Goal: Information Seeking & Learning: Learn about a topic

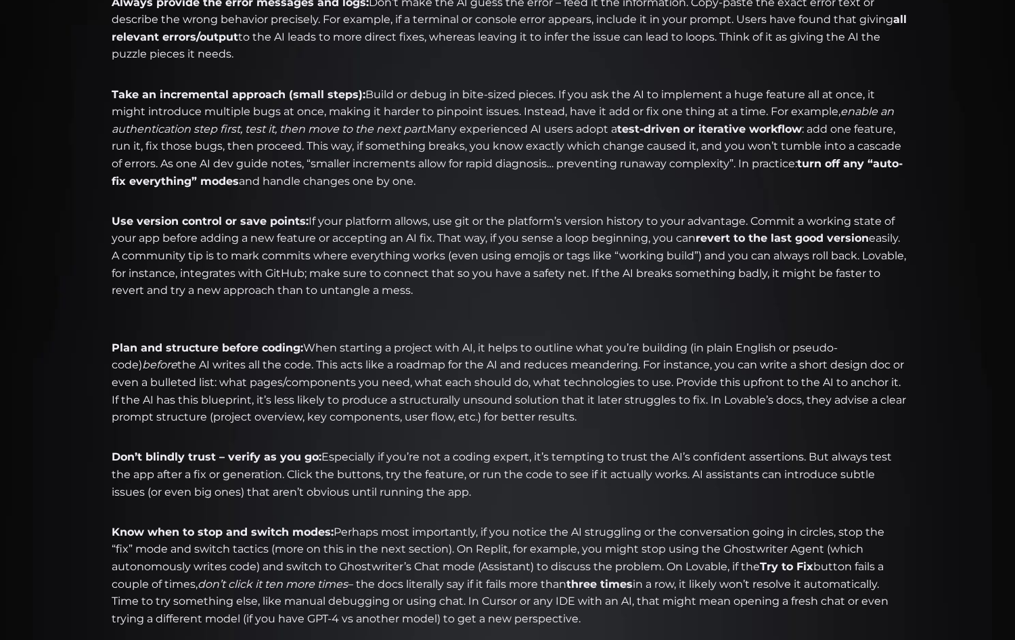
scroll to position [783, 0]
click at [253, 276] on li "Use version control or save points: If your platform allows, use git or the pla…" at bounding box center [507, 271] width 799 height 121
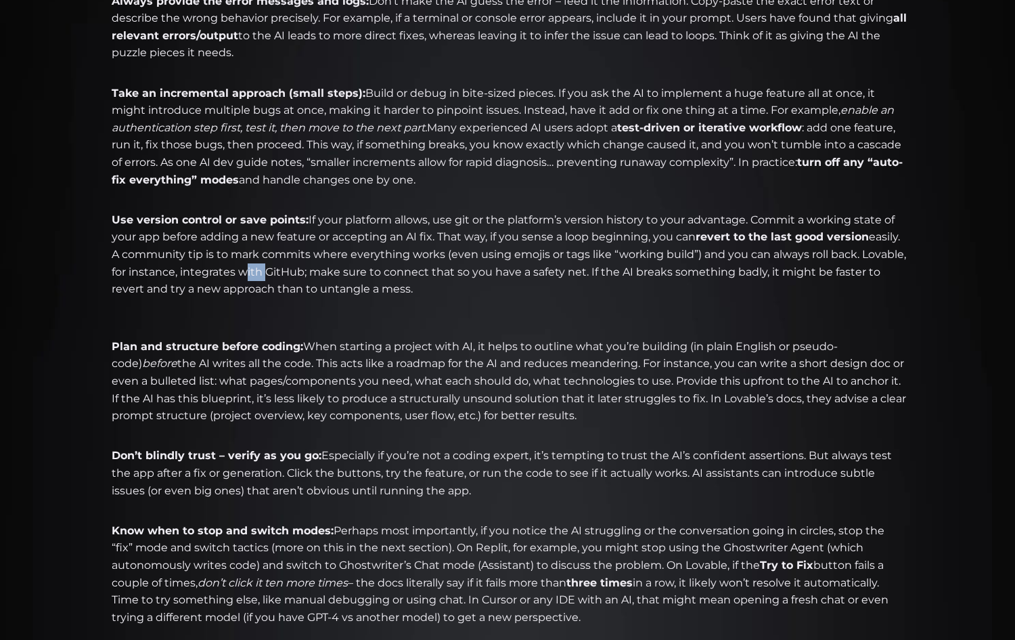
click at [253, 276] on li "Use version control or save points: If your platform allows, use git or the pla…" at bounding box center [507, 271] width 799 height 121
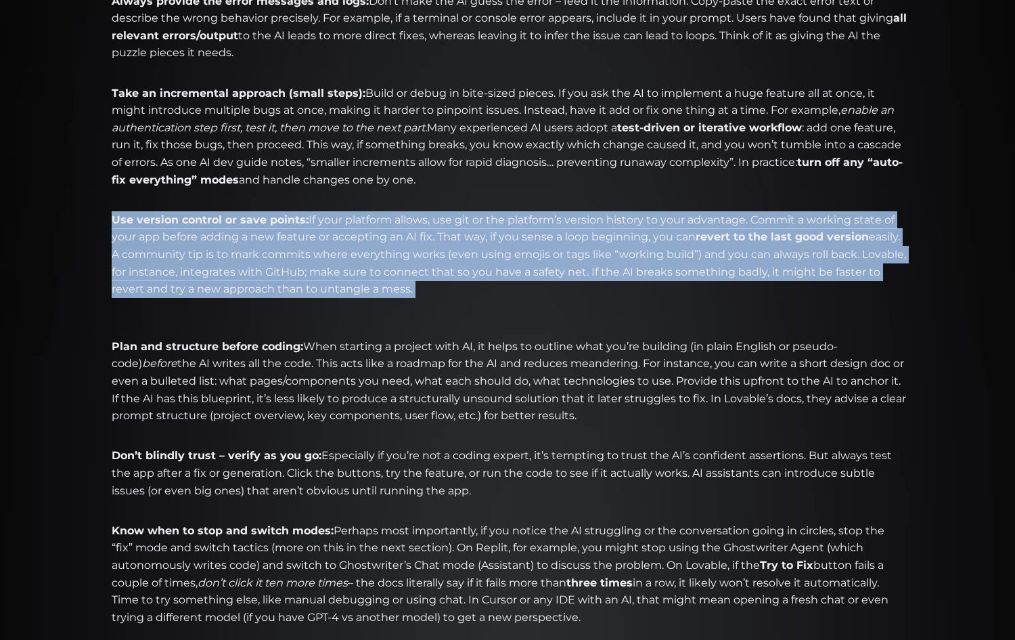
click at [253, 276] on li "Use version control or save points: If your platform allows, use git or the pla…" at bounding box center [507, 271] width 799 height 121
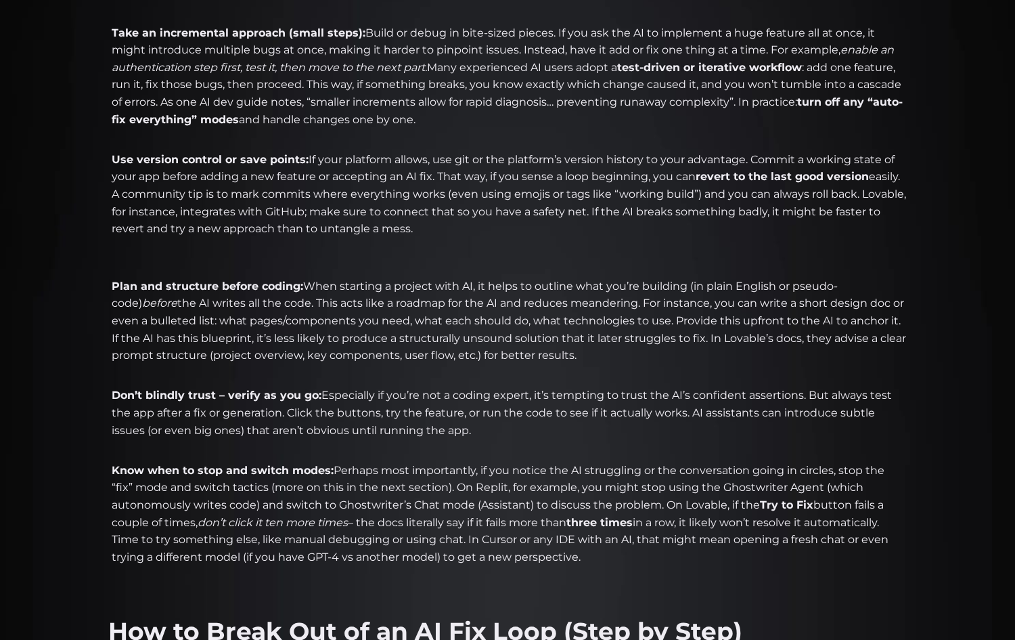
scroll to position [853, 0]
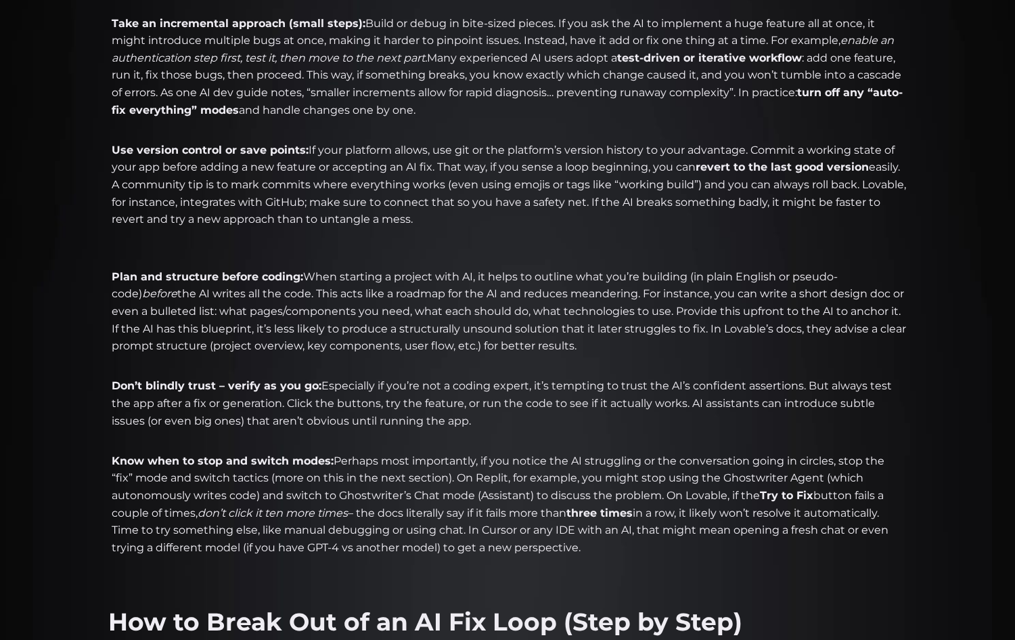
click at [269, 288] on li "Plan and structure before coding: When starting a project with AI, it helps to …" at bounding box center [507, 320] width 799 height 104
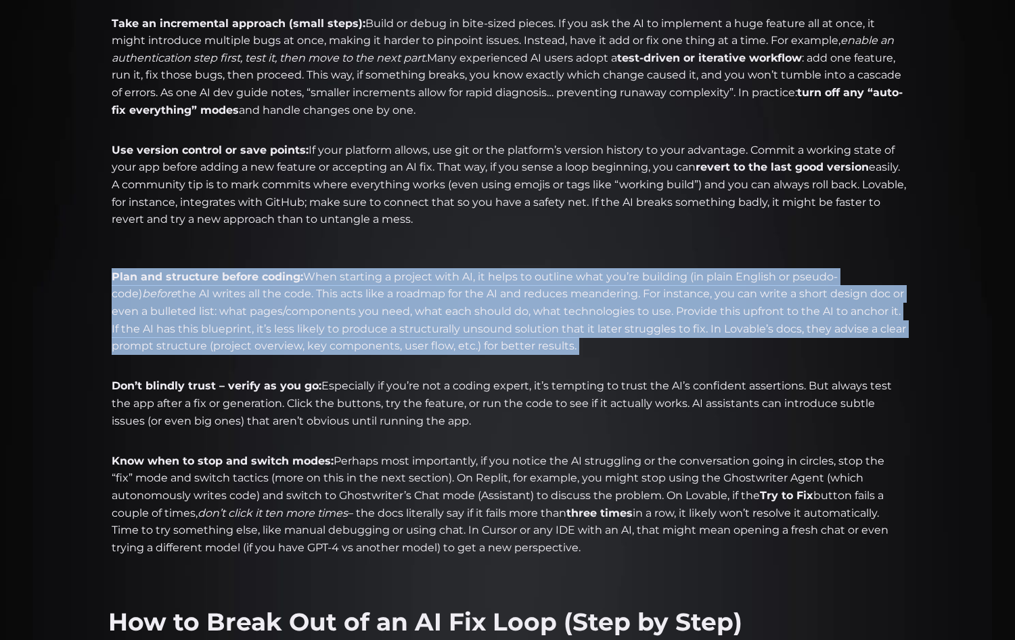
click at [269, 288] on li "Plan and structure before coding: When starting a project with AI, it helps to …" at bounding box center [507, 320] width 799 height 104
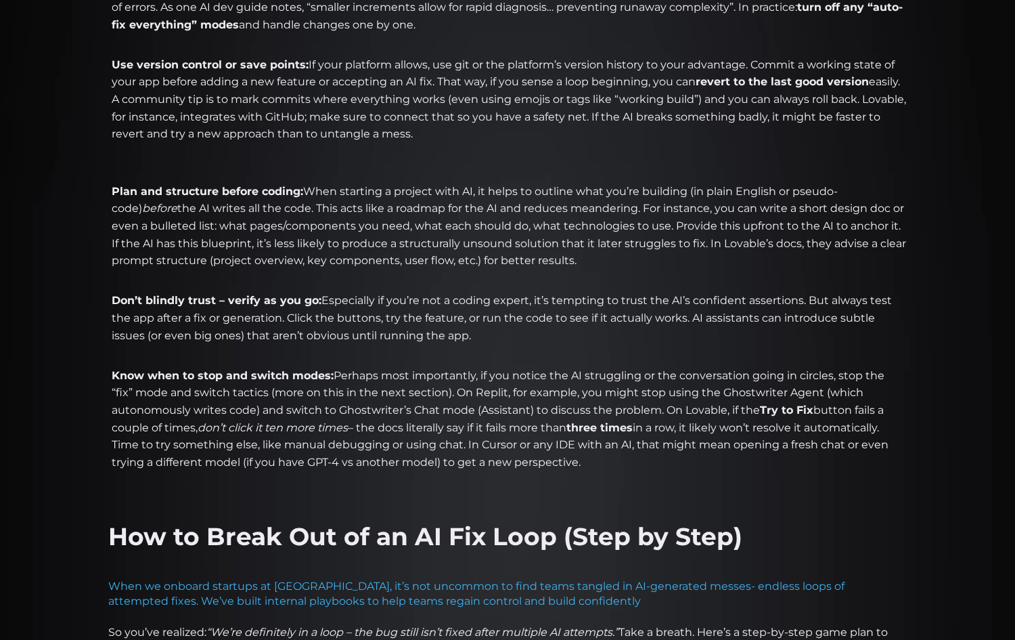
scroll to position [940, 0]
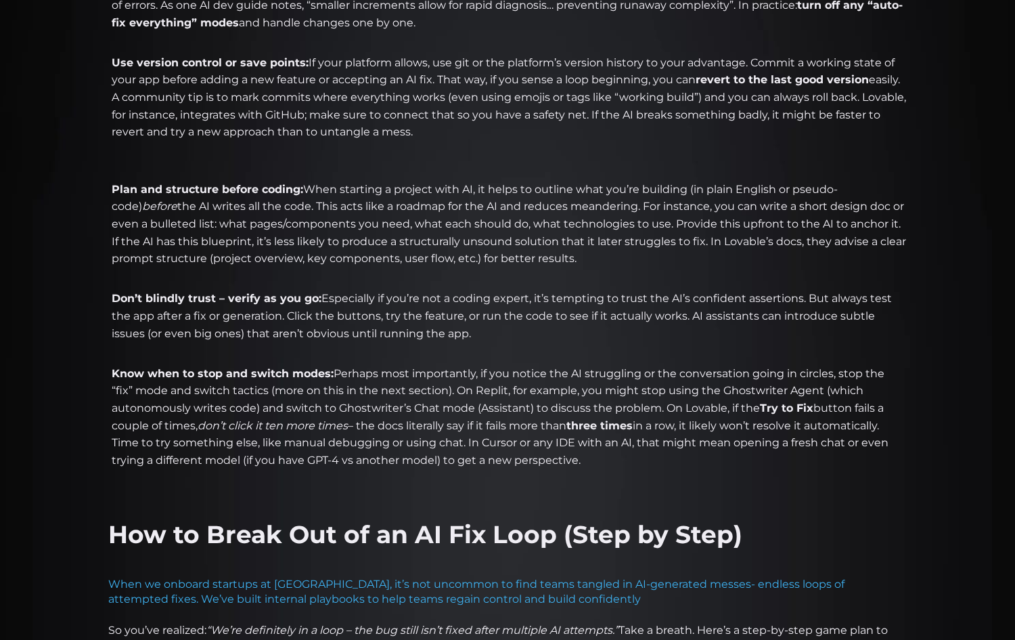
click at [283, 317] on li "Don’t blindly trust – verify as you go: Especially if you’re not a coding exper…" at bounding box center [507, 324] width 799 height 69
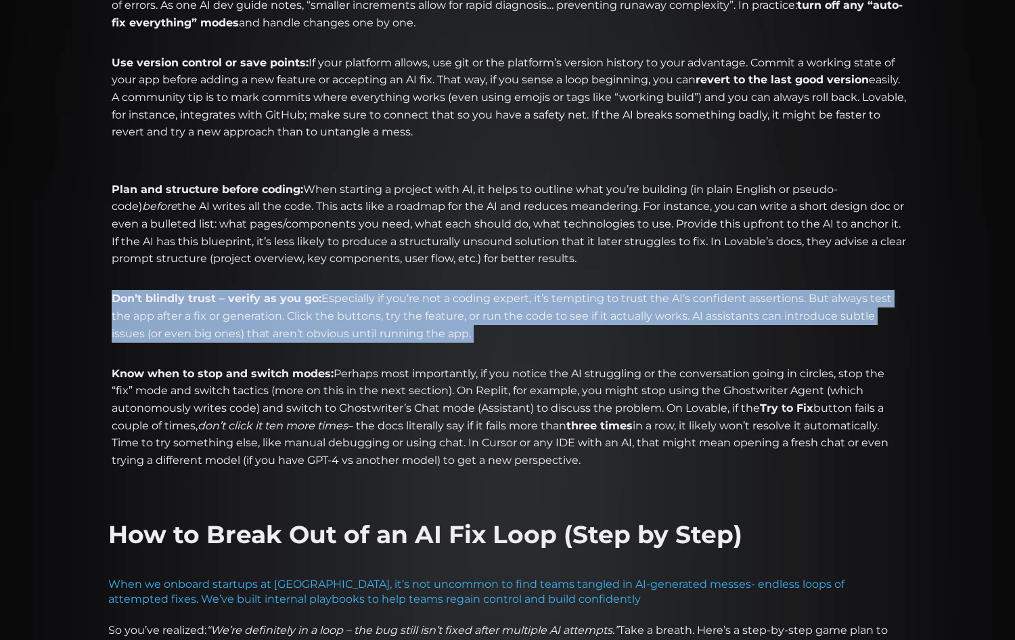
click at [283, 317] on li "Don’t blindly trust – verify as you go: Especially if you’re not a coding exper…" at bounding box center [507, 324] width 799 height 69
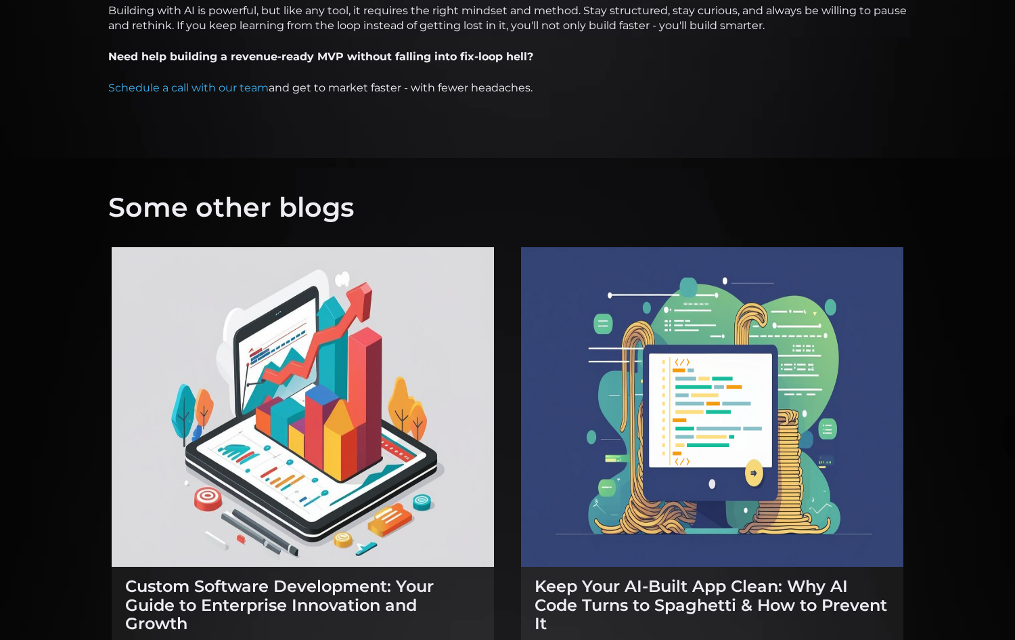
scroll to position [2432, 0]
